Goal: Obtain resource: Obtain resource

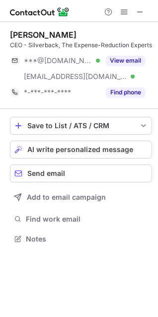
scroll to position [241, 158]
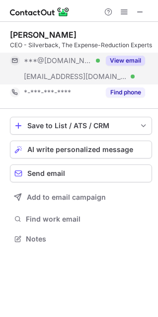
click at [129, 65] on button "View email" at bounding box center [125, 61] width 39 height 10
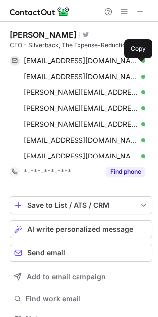
scroll to position [320, 151]
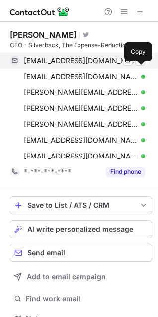
click at [140, 65] on span at bounding box center [140, 61] width 8 height 8
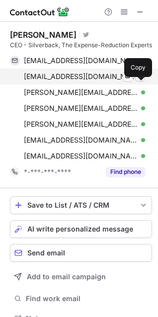
click at [140, 80] on span at bounding box center [140, 76] width 8 height 8
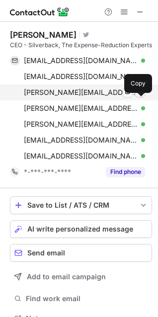
click at [139, 96] on span at bounding box center [140, 92] width 8 height 8
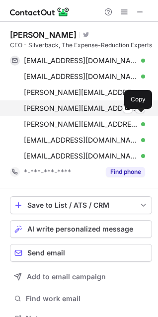
click at [141, 112] on span at bounding box center [140, 108] width 8 height 8
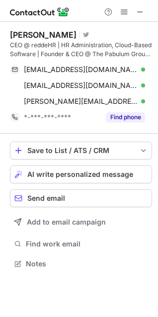
scroll to position [257, 158]
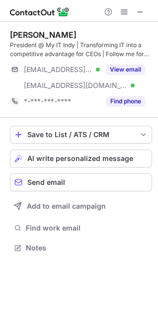
scroll to position [241, 158]
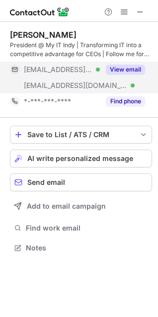
click at [132, 70] on button "View email" at bounding box center [125, 70] width 39 height 10
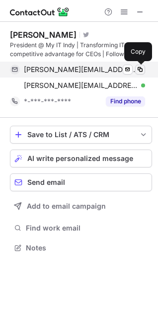
click at [143, 68] on span at bounding box center [140, 69] width 8 height 8
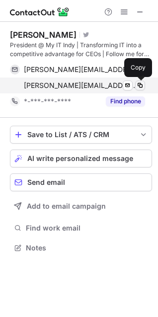
click at [138, 84] on span at bounding box center [140, 85] width 8 height 8
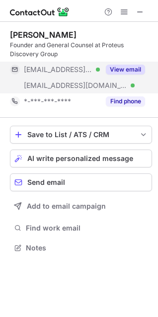
scroll to position [241, 158]
click at [123, 66] on button "View email" at bounding box center [125, 70] width 39 height 10
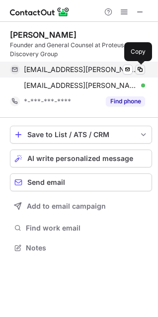
click at [141, 68] on span at bounding box center [140, 69] width 8 height 8
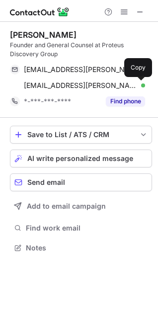
drag, startPoint x: 141, startPoint y: 84, endPoint x: 30, endPoint y: 58, distance: 114.7
click at [140, 83] on span at bounding box center [140, 85] width 8 height 8
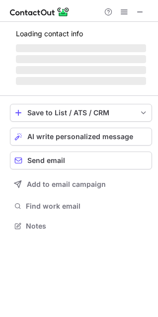
scroll to position [232, 158]
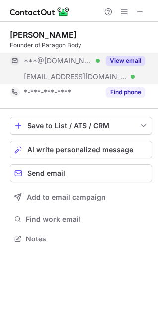
click at [128, 58] on button "View email" at bounding box center [125, 61] width 39 height 10
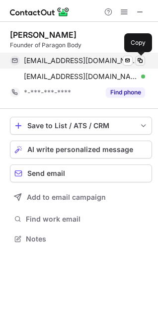
click at [140, 62] on span at bounding box center [140, 61] width 8 height 8
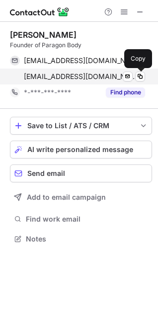
drag, startPoint x: 143, startPoint y: 75, endPoint x: 129, endPoint y: 71, distance: 15.1
click at [135, 73] on button at bounding box center [140, 76] width 10 height 10
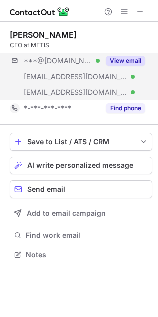
scroll to position [248, 158]
click at [125, 60] on button "View email" at bounding box center [125, 61] width 39 height 10
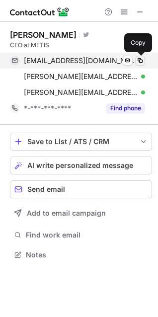
click at [142, 61] on span at bounding box center [140, 61] width 8 height 8
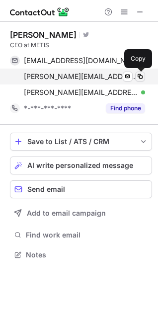
click at [142, 76] on span at bounding box center [140, 76] width 8 height 8
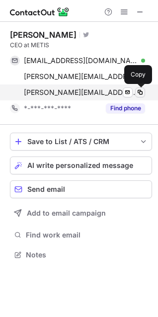
drag, startPoint x: 140, startPoint y: 91, endPoint x: 23, endPoint y: 60, distance: 120.8
click at [139, 91] on span at bounding box center [140, 92] width 8 height 8
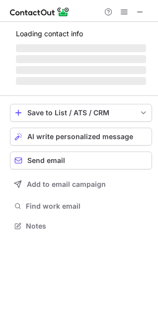
scroll to position [272, 158]
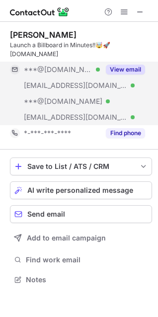
click at [121, 70] on button "View email" at bounding box center [125, 70] width 39 height 10
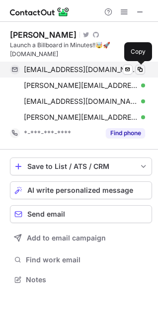
click at [141, 67] on span at bounding box center [140, 69] width 8 height 8
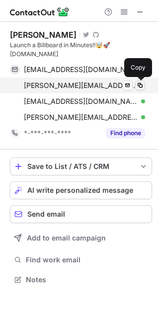
click at [140, 83] on span at bounding box center [140, 85] width 8 height 8
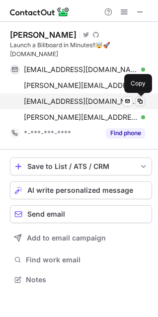
click at [141, 99] on span at bounding box center [140, 101] width 8 height 8
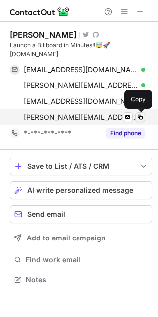
click at [140, 117] on span at bounding box center [140, 117] width 8 height 8
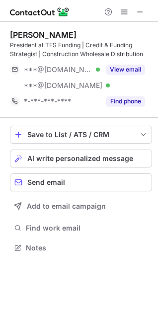
scroll to position [241, 158]
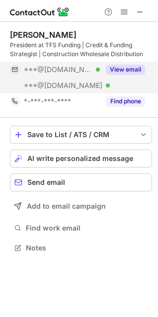
click at [129, 66] on button "View email" at bounding box center [125, 70] width 39 height 10
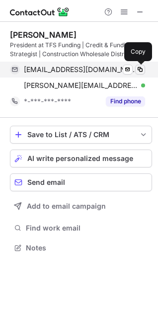
click at [141, 68] on span at bounding box center [140, 69] width 8 height 8
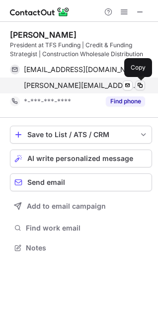
click at [140, 84] on span at bounding box center [140, 85] width 8 height 8
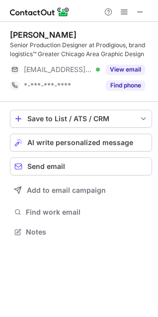
scroll to position [225, 158]
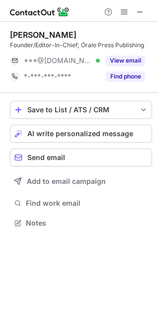
scroll to position [216, 158]
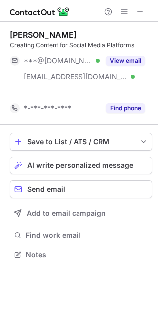
scroll to position [232, 158]
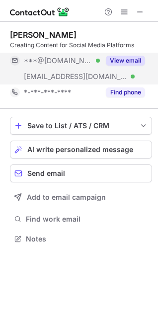
click at [124, 58] on button "View email" at bounding box center [125, 61] width 39 height 10
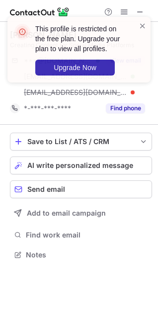
scroll to position [248, 158]
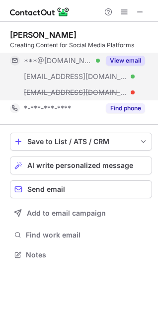
click at [129, 59] on div "This profile is restricted on the free plan. Upgrade your plan to view all prof…" at bounding box center [79, 158] width 158 height 317
click at [130, 60] on button "View email" at bounding box center [125, 61] width 39 height 10
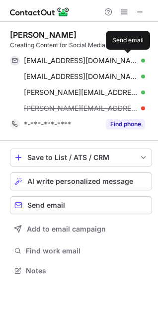
scroll to position [263, 158]
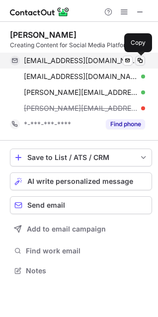
click at [144, 59] on button at bounding box center [140, 61] width 10 height 10
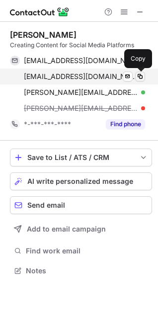
click at [143, 74] on span at bounding box center [140, 76] width 8 height 8
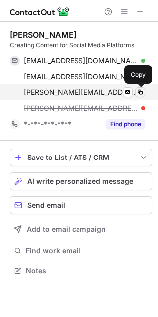
click at [142, 93] on span at bounding box center [140, 92] width 8 height 8
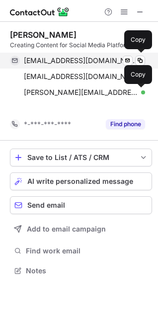
scroll to position [248, 158]
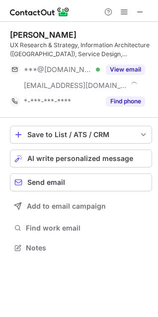
scroll to position [241, 158]
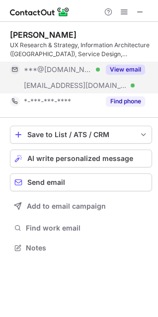
click at [139, 70] on button "View email" at bounding box center [125, 70] width 39 height 10
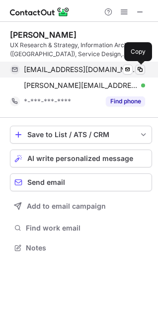
click at [139, 69] on span at bounding box center [140, 69] width 8 height 8
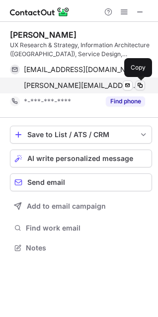
click at [140, 86] on span at bounding box center [140, 85] width 8 height 8
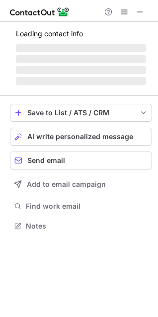
scroll to position [272, 158]
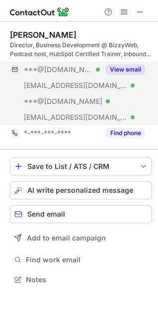
click at [128, 67] on button "View email" at bounding box center [125, 70] width 39 height 10
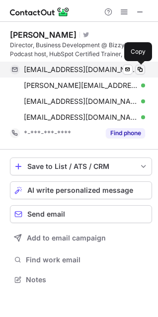
click at [138, 67] on span at bounding box center [140, 69] width 8 height 8
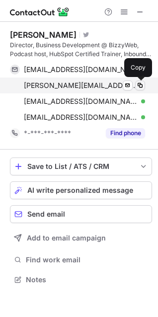
click at [138, 83] on span at bounding box center [140, 85] width 8 height 8
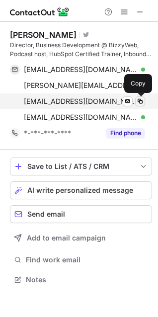
click at [138, 98] on span at bounding box center [140, 101] width 8 height 8
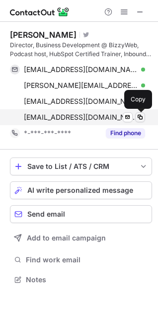
click at [139, 114] on span at bounding box center [140, 117] width 8 height 8
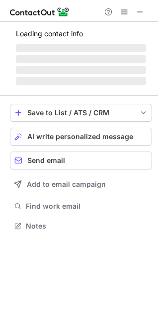
scroll to position [241, 158]
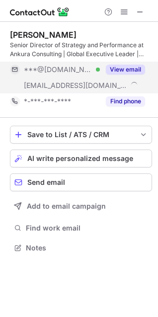
click at [138, 66] on button "View email" at bounding box center [125, 70] width 39 height 10
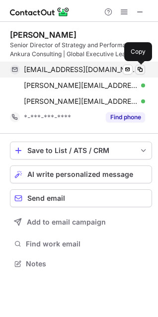
click at [141, 70] on span at bounding box center [140, 69] width 8 height 8
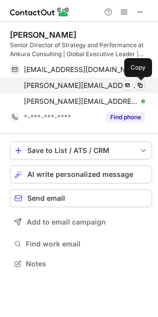
click at [139, 84] on span at bounding box center [140, 85] width 8 height 8
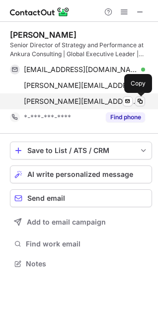
drag, startPoint x: 138, startPoint y: 100, endPoint x: 26, endPoint y: 69, distance: 116.1
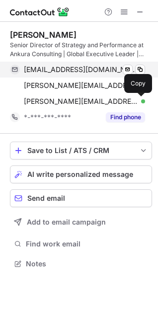
click at [138, 99] on span at bounding box center [140, 101] width 8 height 8
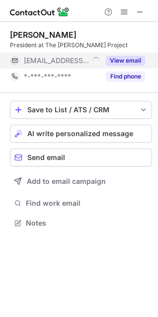
scroll to position [216, 158]
click at [127, 59] on button "View email" at bounding box center [125, 61] width 39 height 10
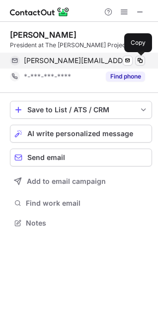
click at [140, 61] on span at bounding box center [140, 61] width 8 height 8
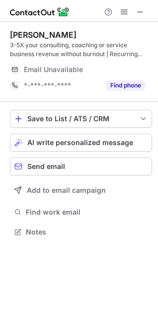
scroll to position [225, 158]
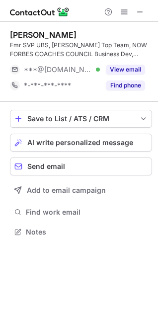
scroll to position [225, 158]
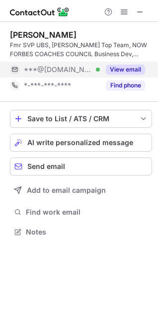
click at [121, 68] on button "View email" at bounding box center [125, 70] width 39 height 10
click at [126, 69] on button "View email" at bounding box center [125, 70] width 39 height 10
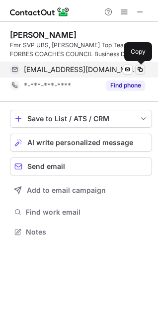
click at [140, 68] on span at bounding box center [140, 69] width 8 height 8
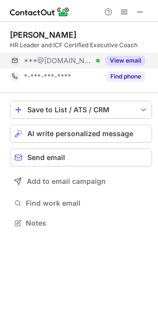
scroll to position [216, 158]
click at [131, 61] on button "View email" at bounding box center [125, 61] width 39 height 10
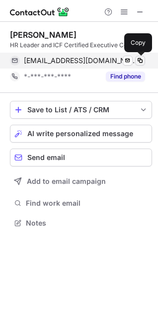
drag, startPoint x: 139, startPoint y: 59, endPoint x: 26, endPoint y: 37, distance: 114.8
click at [138, 59] on span at bounding box center [140, 61] width 8 height 8
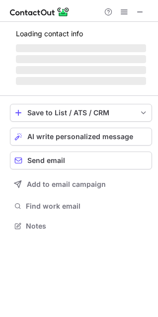
scroll to position [257, 158]
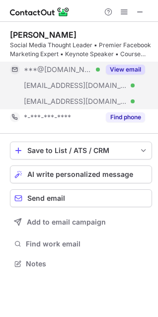
click at [128, 67] on button "View email" at bounding box center [125, 70] width 39 height 10
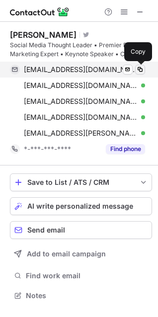
click at [138, 68] on span at bounding box center [140, 69] width 8 height 8
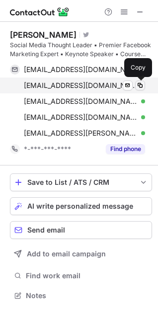
click at [141, 86] on span at bounding box center [140, 85] width 8 height 8
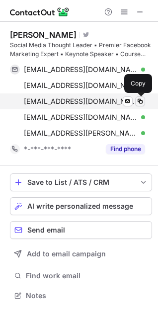
click at [140, 102] on span at bounding box center [140, 101] width 8 height 8
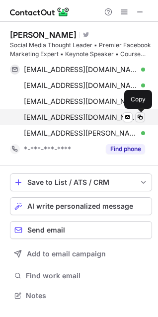
click at [140, 117] on span at bounding box center [140, 117] width 8 height 8
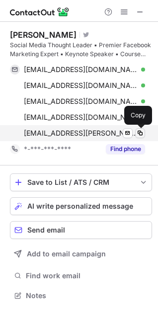
click at [143, 134] on span at bounding box center [140, 133] width 8 height 8
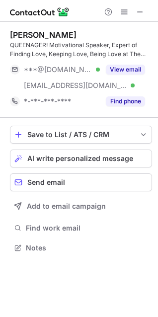
scroll to position [241, 158]
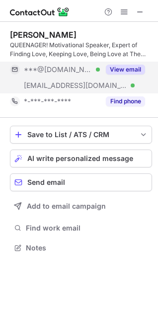
click at [134, 68] on button "View email" at bounding box center [125, 70] width 39 height 10
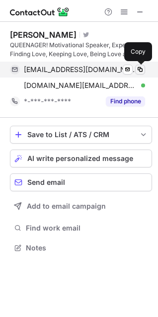
click at [142, 69] on span at bounding box center [140, 69] width 8 height 8
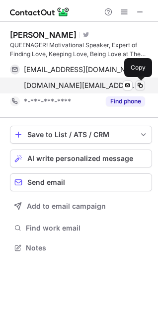
click at [140, 83] on span at bounding box center [140, 85] width 8 height 8
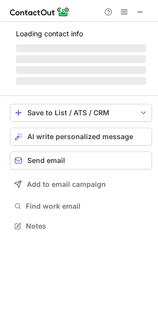
scroll to position [225, 158]
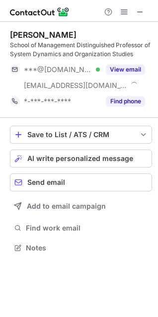
scroll to position [241, 158]
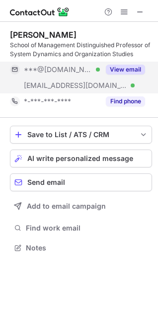
click at [135, 68] on button "View email" at bounding box center [125, 70] width 39 height 10
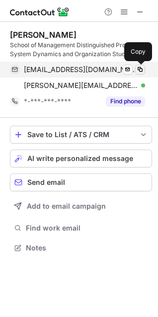
click at [140, 68] on span at bounding box center [140, 69] width 8 height 8
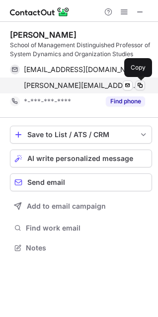
click at [140, 83] on span at bounding box center [140, 85] width 8 height 8
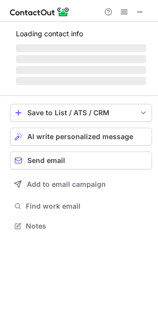
scroll to position [225, 158]
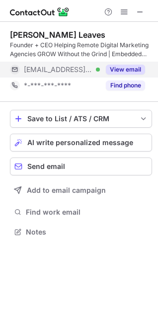
click at [128, 71] on button "View email" at bounding box center [125, 70] width 39 height 10
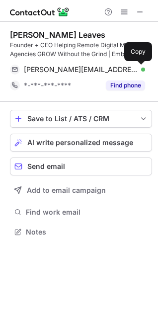
drag, startPoint x: 141, startPoint y: 69, endPoint x: 8, endPoint y: 43, distance: 135.5
click at [134, 68] on div "[PERSON_NAME][EMAIL_ADDRESS][DOMAIN_NAME] Verified Send email Copy" at bounding box center [77, 70] width 135 height 16
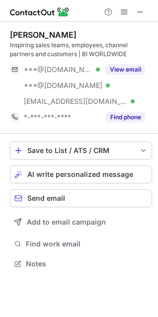
scroll to position [257, 158]
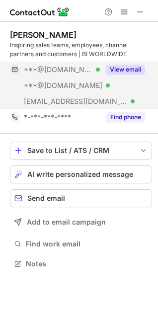
click at [132, 71] on button "View email" at bounding box center [125, 70] width 39 height 10
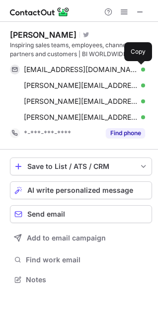
scroll to position [272, 158]
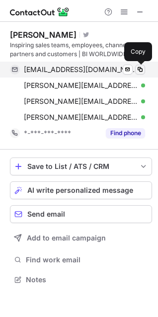
click at [139, 69] on span at bounding box center [140, 69] width 8 height 8
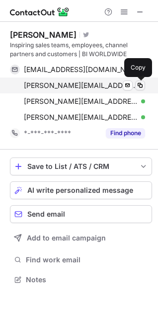
click at [139, 84] on span at bounding box center [140, 85] width 8 height 8
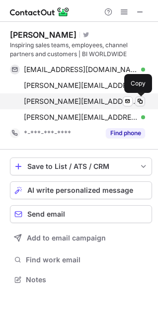
click at [141, 102] on span at bounding box center [140, 101] width 8 height 8
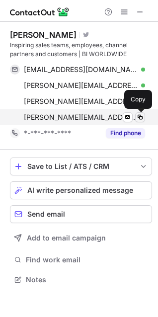
click at [139, 118] on span at bounding box center [140, 117] width 8 height 8
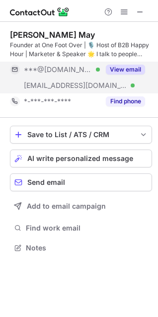
scroll to position [241, 158]
click at [130, 68] on button "View email" at bounding box center [125, 70] width 39 height 10
